Goal: Task Accomplishment & Management: Manage account settings

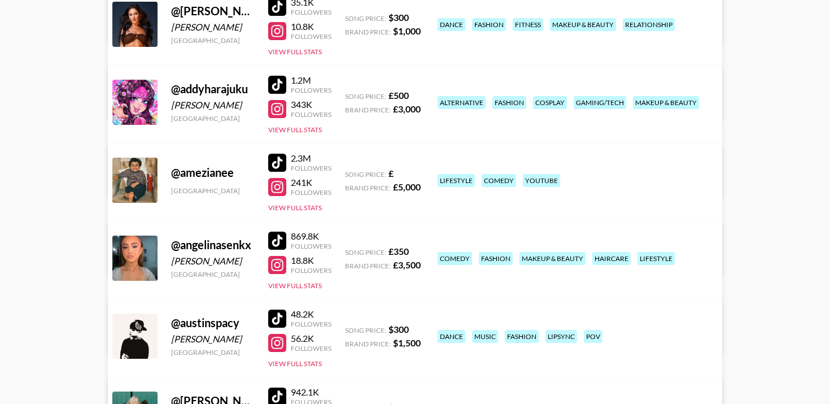
scroll to position [318, 0]
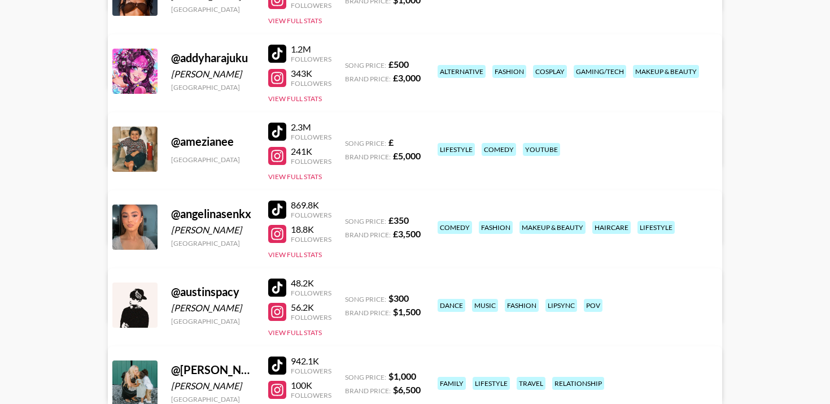
click at [276, 200] on div at bounding box center [277, 209] width 18 height 18
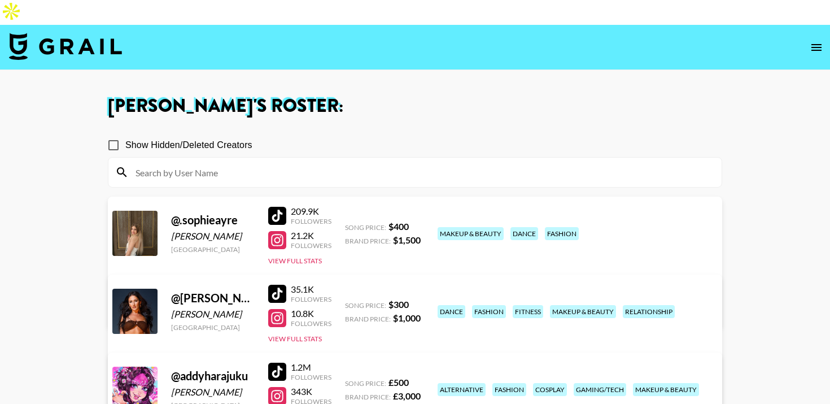
click at [18, 33] on img at bounding box center [65, 46] width 113 height 27
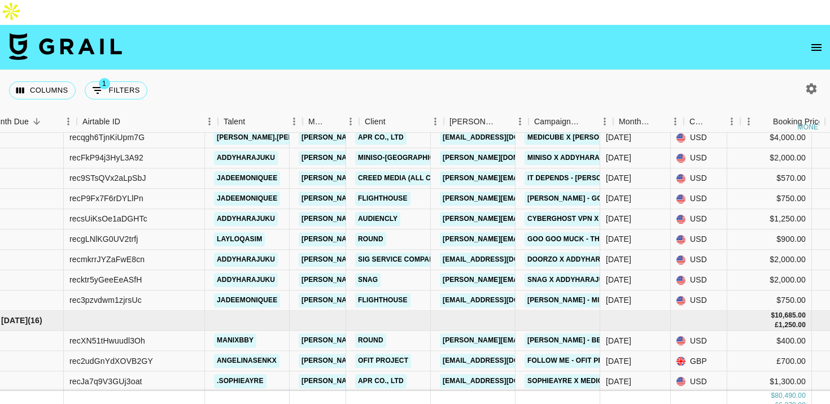
scroll to position [183, 38]
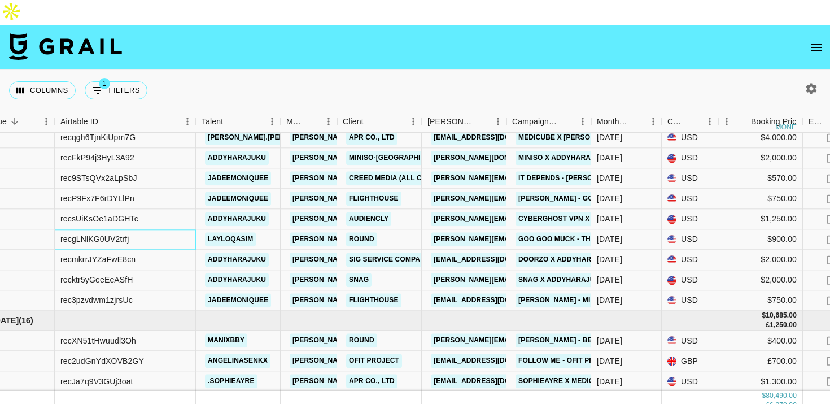
click at [184, 229] on div "recgLNlKG0UV2trfj" at bounding box center [125, 239] width 141 height 20
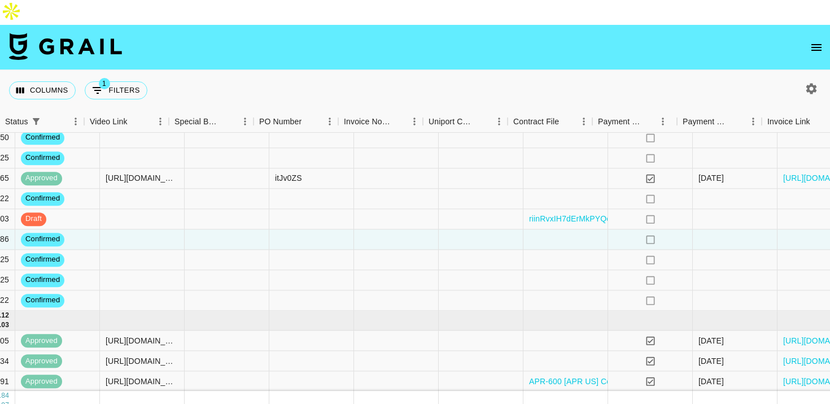
scroll to position [183, 1044]
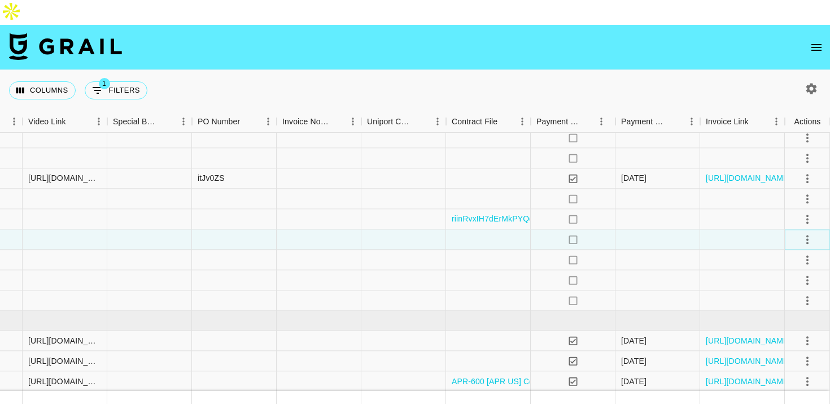
click at [806, 233] on icon "select merge strategy" at bounding box center [808, 240] width 14 height 14
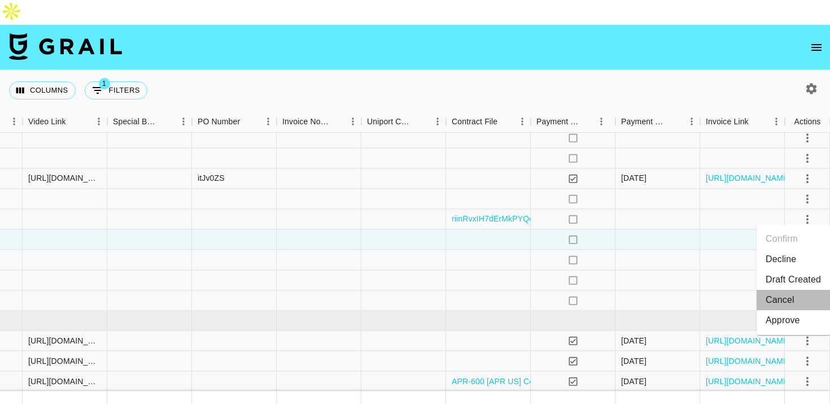
click at [785, 296] on li "Cancel" at bounding box center [793, 300] width 73 height 20
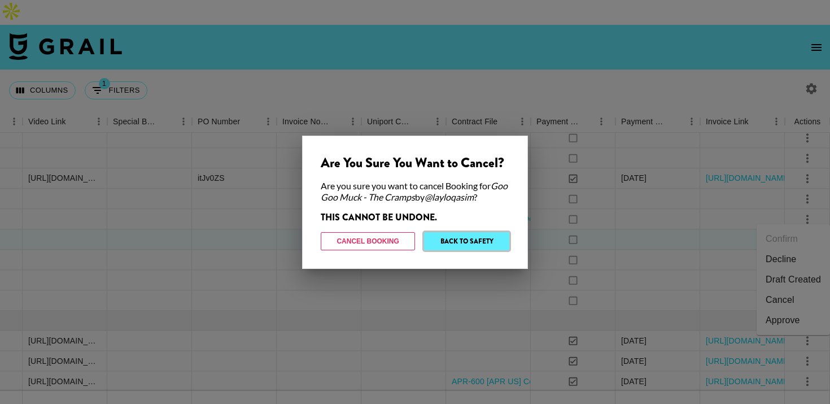
click at [475, 247] on button "Back to Safety" at bounding box center [466, 241] width 85 height 18
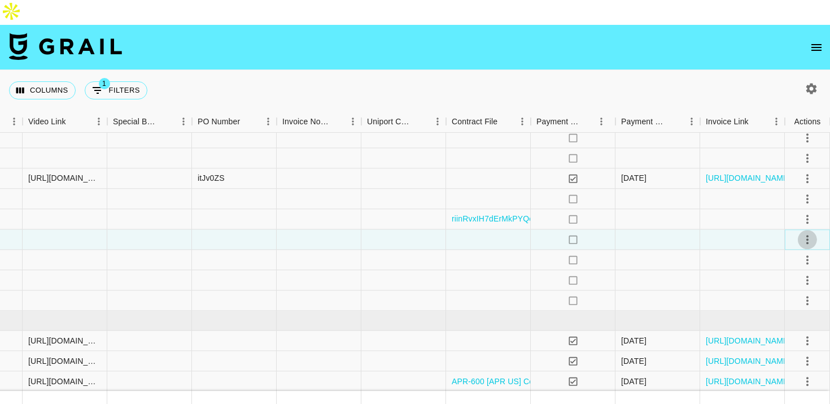
click at [807, 233] on icon "select merge strategy" at bounding box center [808, 240] width 14 height 14
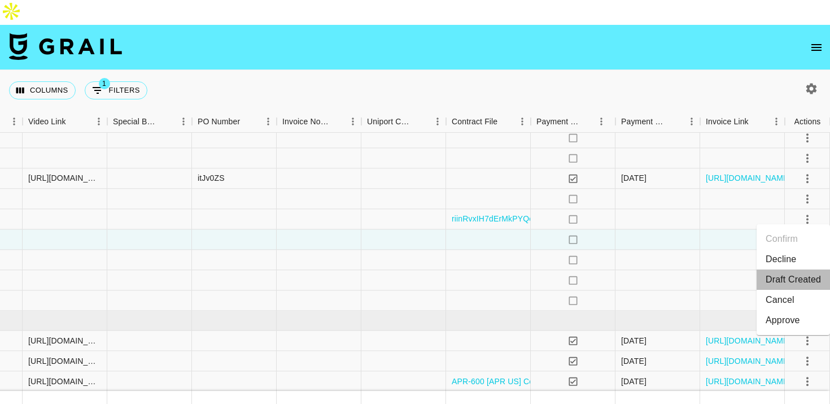
click at [798, 280] on li "Draft Created" at bounding box center [793, 279] width 73 height 20
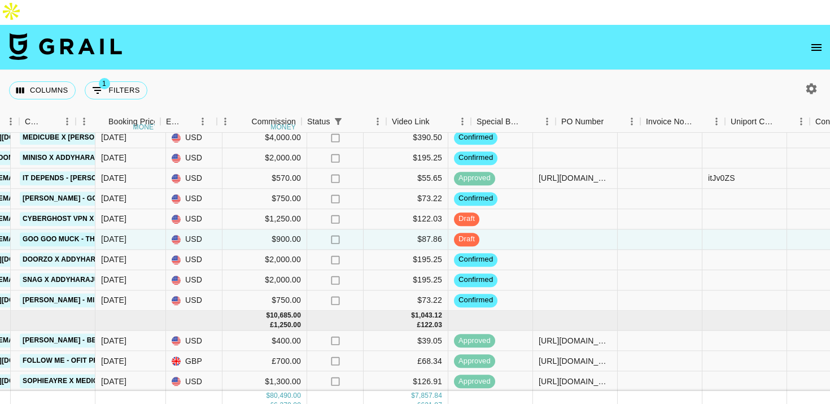
scroll to position [183, 408]
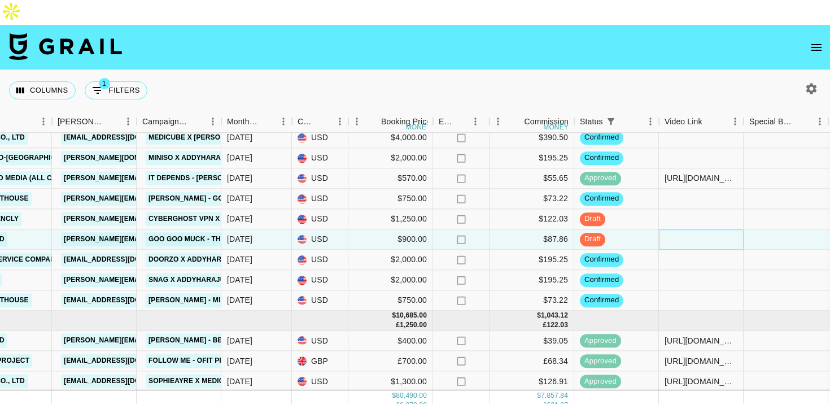
click at [696, 229] on div at bounding box center [701, 239] width 85 height 20
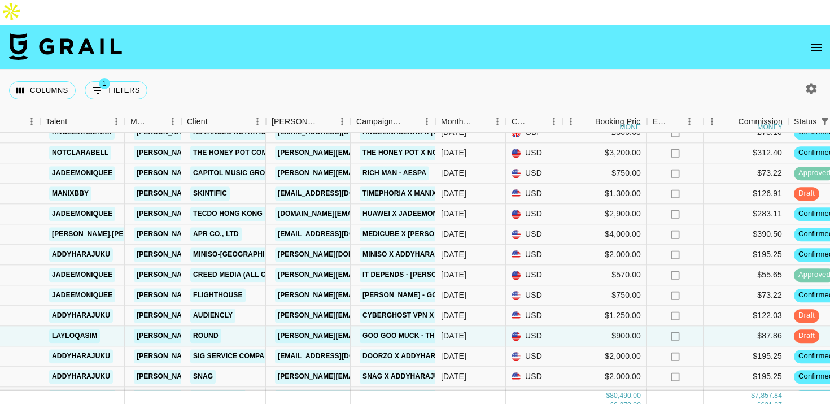
scroll to position [74, 194]
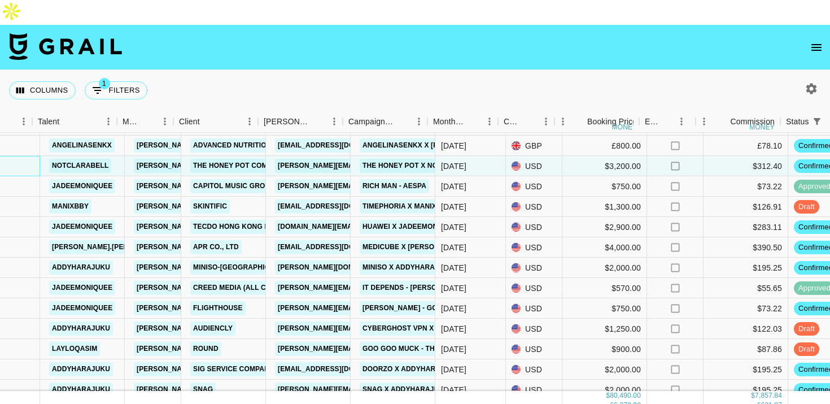
scroll to position [74, 252]
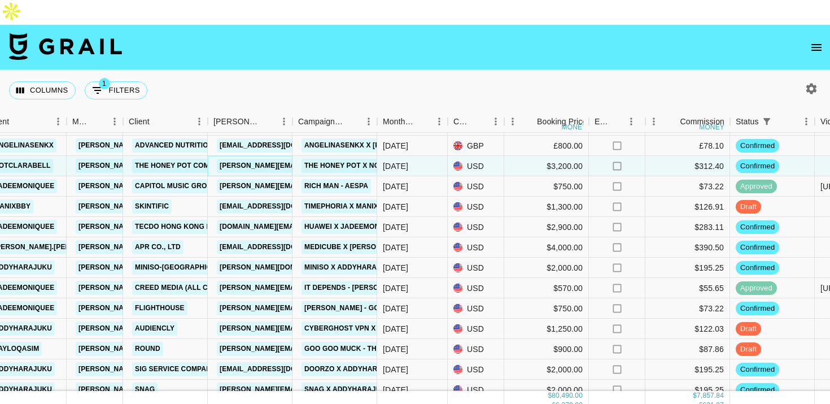
click at [266, 159] on link "jessicar@thehoneypot.co" at bounding box center [309, 166] width 184 height 14
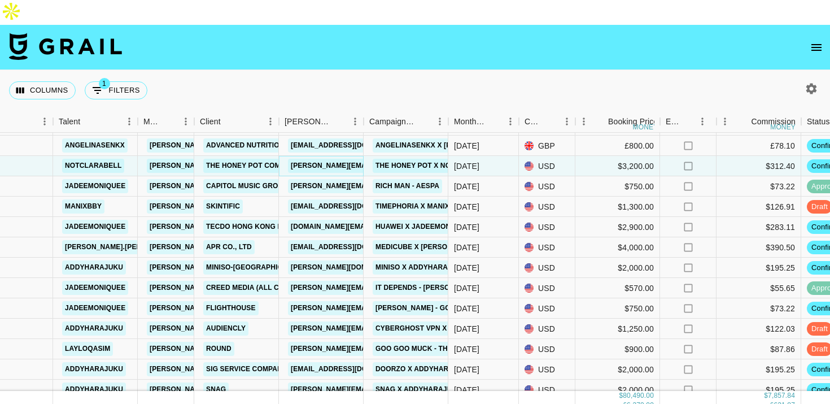
scroll to position [74, 214]
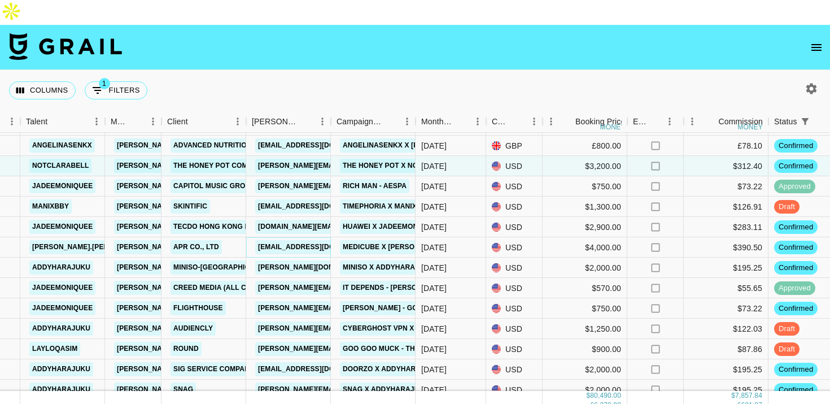
click at [298, 240] on link "yejang@apr-in.com" at bounding box center [318, 247] width 126 height 14
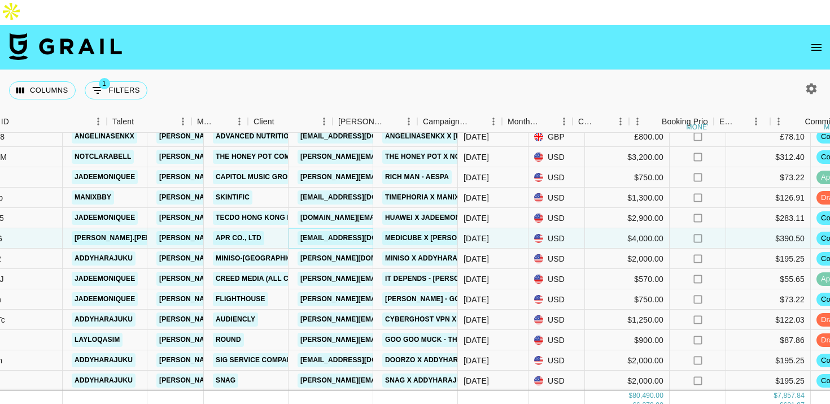
scroll to position [83, 187]
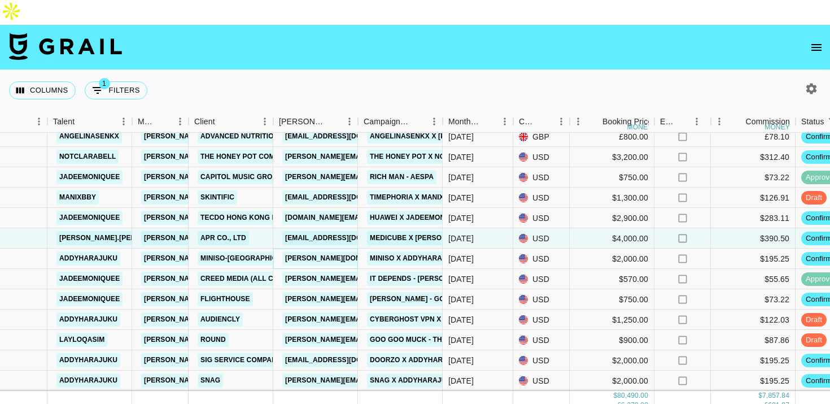
click at [336, 251] on link "[PERSON_NAME][DOMAIN_NAME][EMAIL_ADDRESS][PERSON_NAME][DOMAIN_NAME]" at bounding box center [431, 258] width 299 height 14
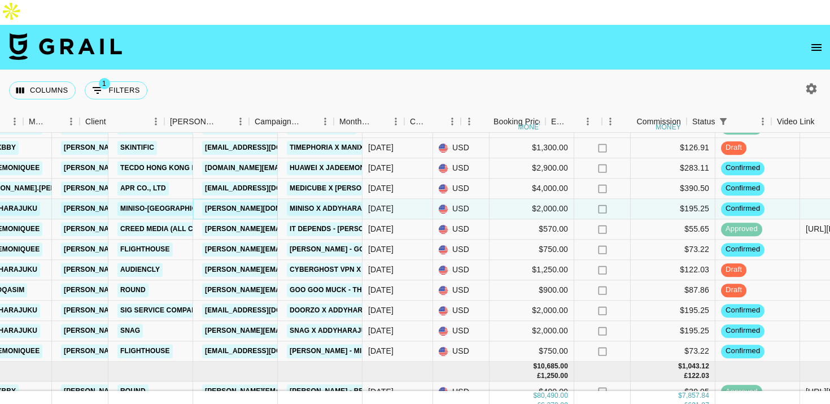
scroll to position [133, 296]
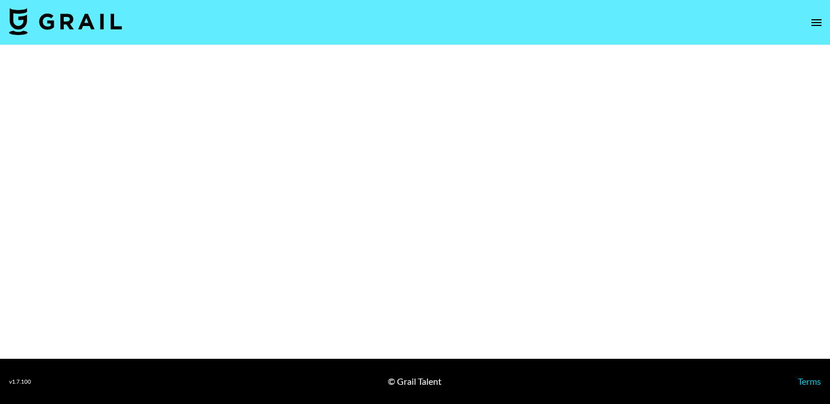
select select "Brand"
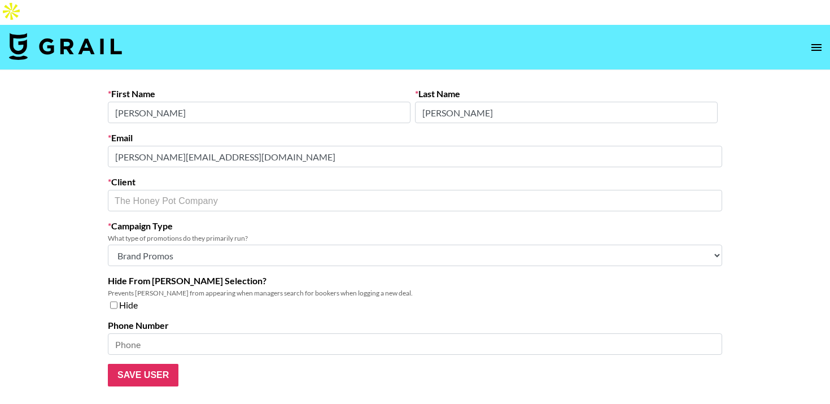
click at [79, 132] on main "First Name Jessica Last Name Rosales Email jessicar@thehoneypot.co Client The H…" at bounding box center [415, 237] width 830 height 334
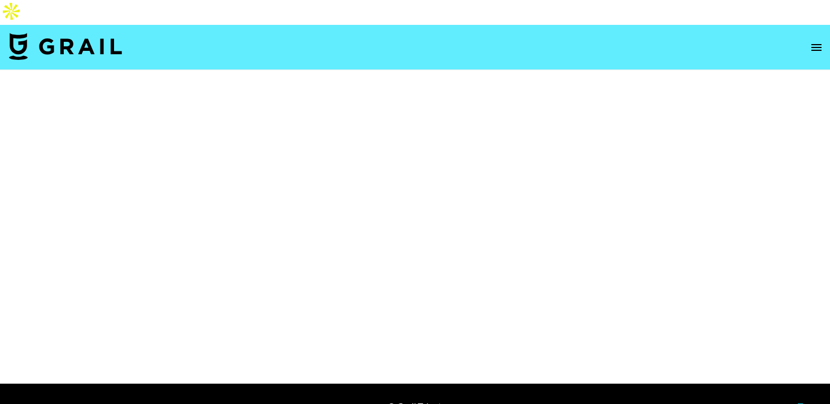
select select "Brand"
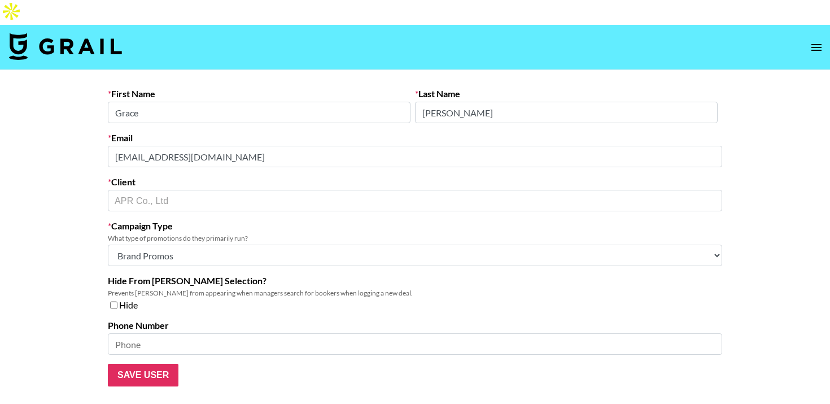
click at [95, 133] on main "First Name Grace Last Name Jang Email yejang@apr-in.com Client APR Co., Ltd ​ C…" at bounding box center [415, 237] width 830 height 334
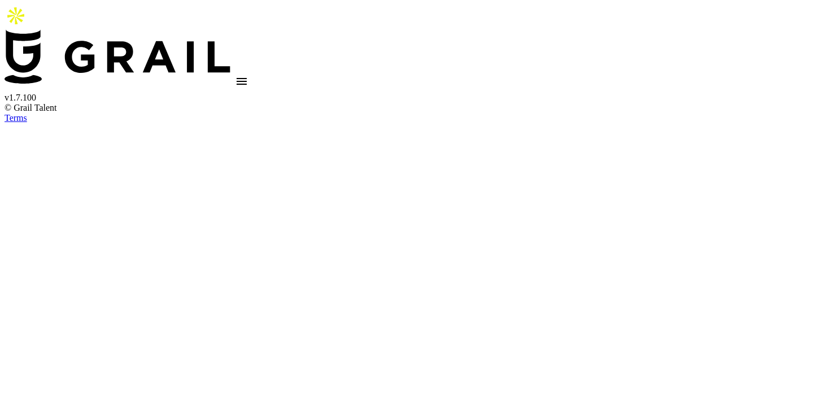
select select "Brand"
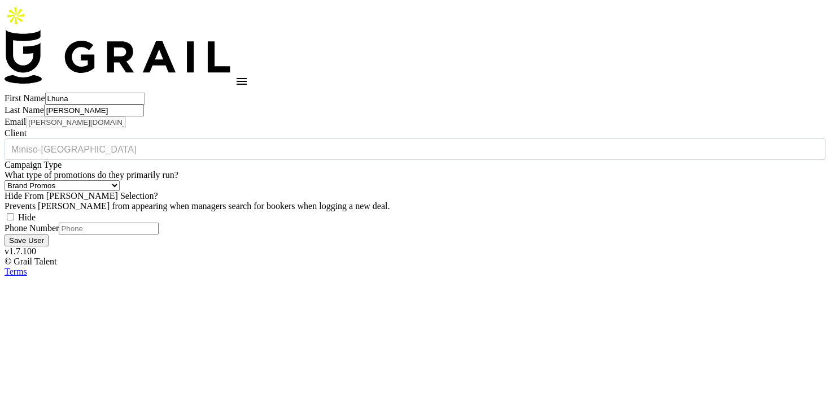
click at [116, 118] on div "Email [PERSON_NAME][DOMAIN_NAME][EMAIL_ADDRESS][PERSON_NAME][DOMAIN_NAME]" at bounding box center [415, 122] width 821 height 12
